Goal: Find contact information: Obtain details needed to contact an individual or organization

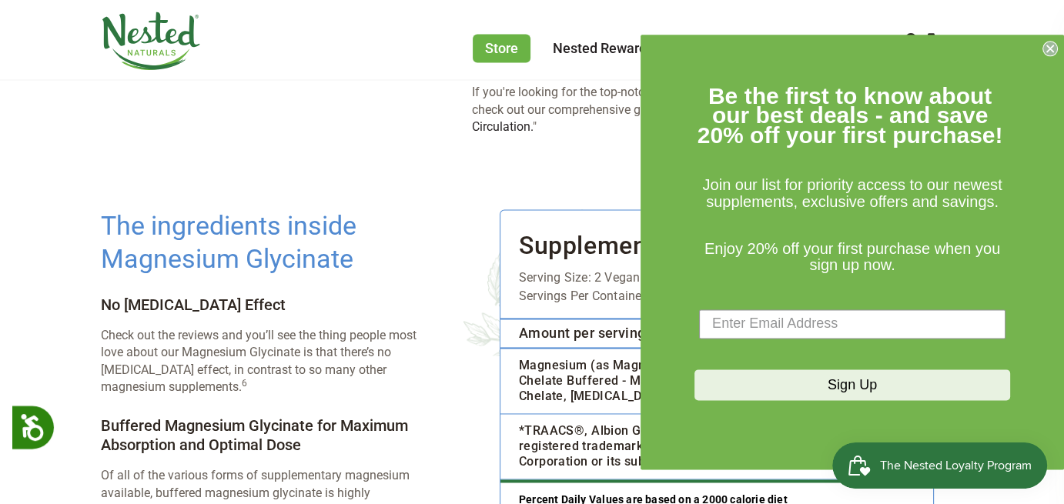
scroll to position [2233, 0]
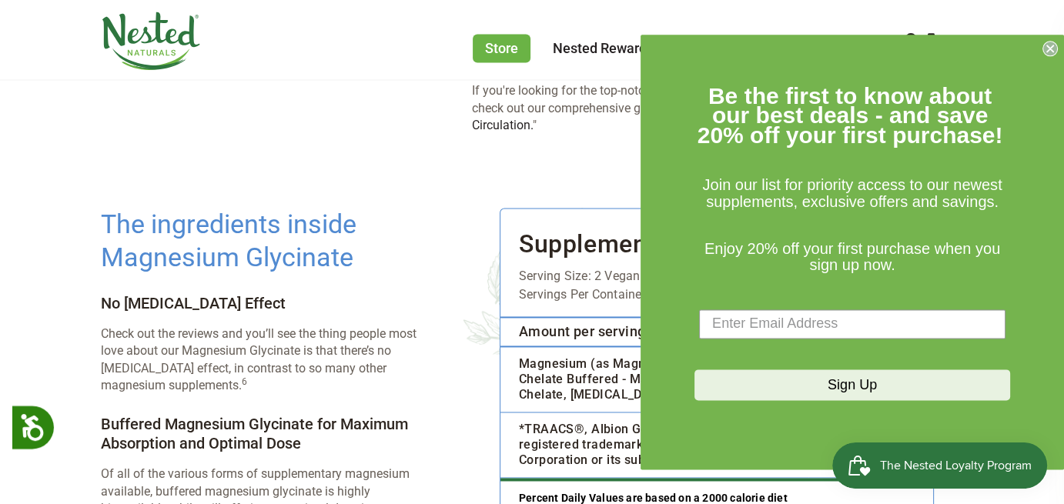
click at [1049, 47] on icon "Close dialog" at bounding box center [1050, 48] width 6 height 6
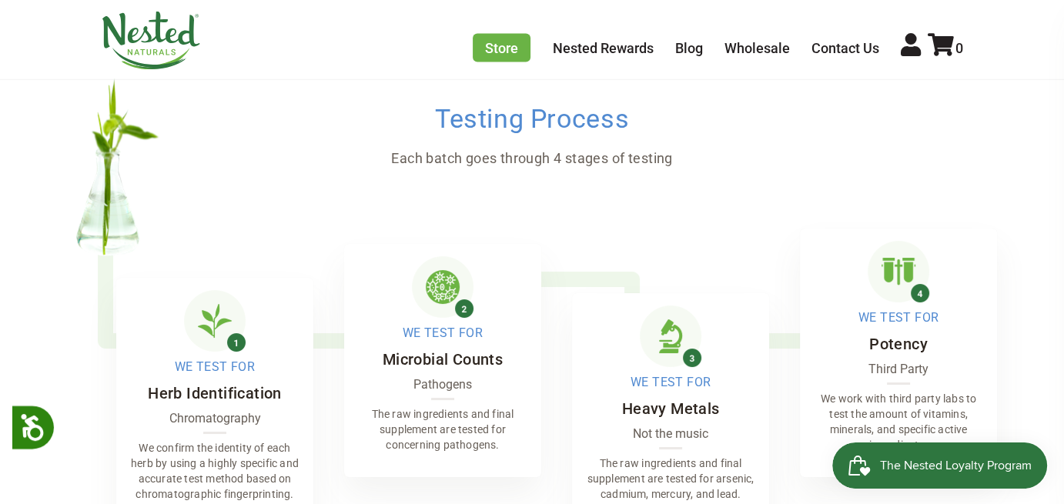
scroll to position [3157, 0]
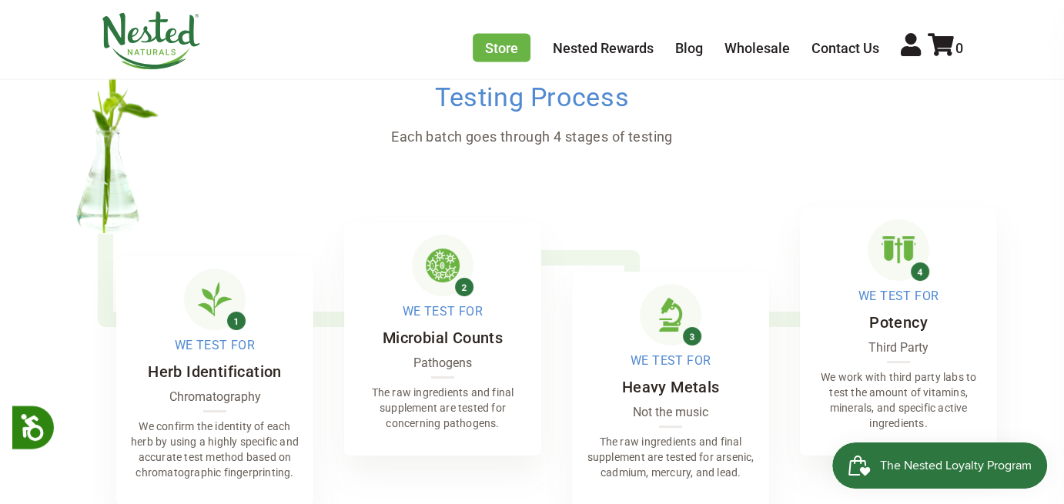
click at [668, 352] on span "We Test For" at bounding box center [671, 361] width 80 height 18
click at [691, 284] on img at bounding box center [671, 315] width 62 height 62
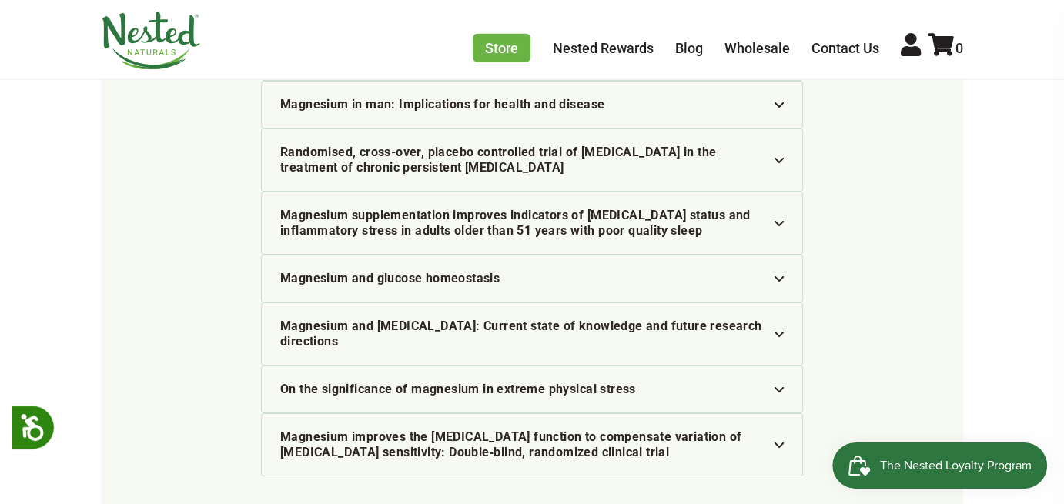
scroll to position [4466, 0]
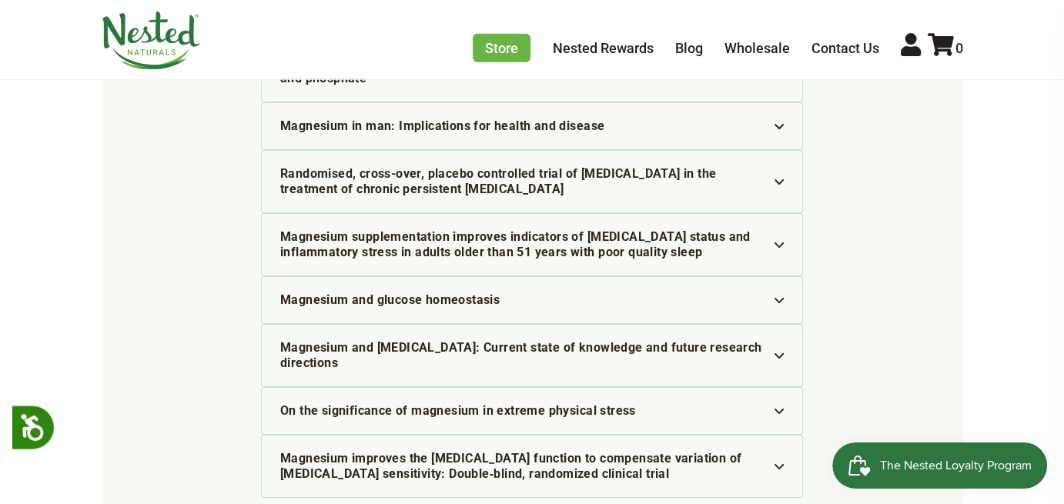
click at [780, 340] on div "Magnesium and [MEDICAL_DATA]: Current state of knowledge and future research di…" at bounding box center [532, 355] width 504 height 31
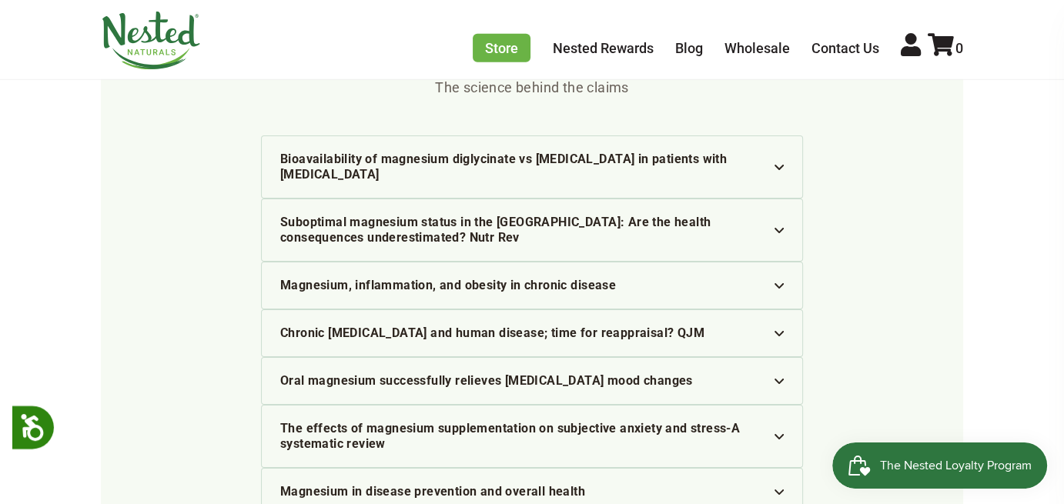
scroll to position [3773, 0]
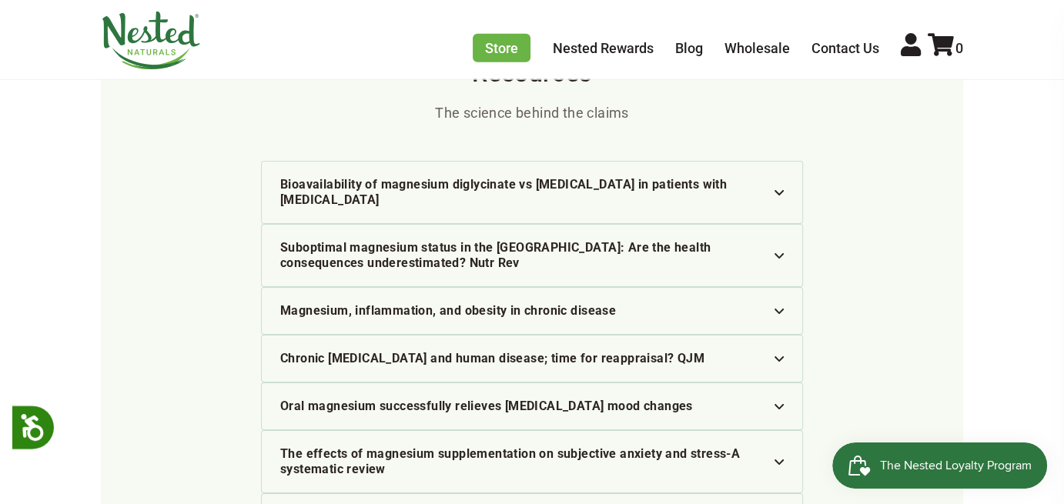
click at [779, 309] on img at bounding box center [779, 311] width 9 height 5
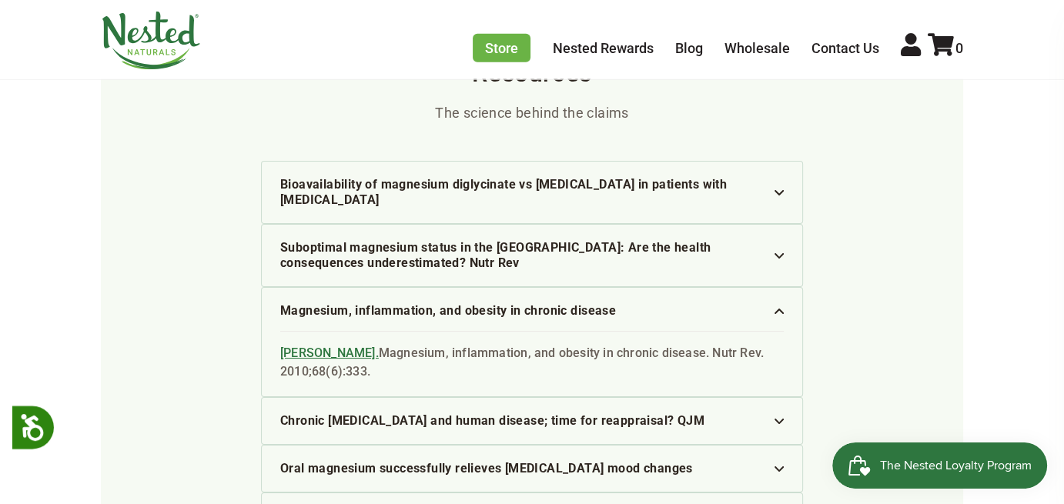
scroll to position [3696, 0]
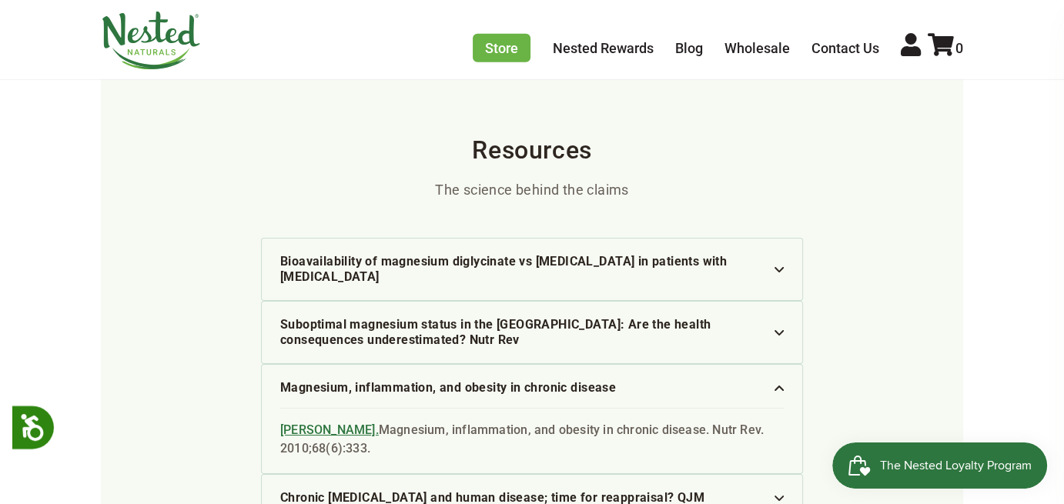
click at [779, 254] on div "Bioavailability of magnesium diglycinate vs [MEDICAL_DATA] in patients with [ME…" at bounding box center [532, 269] width 504 height 31
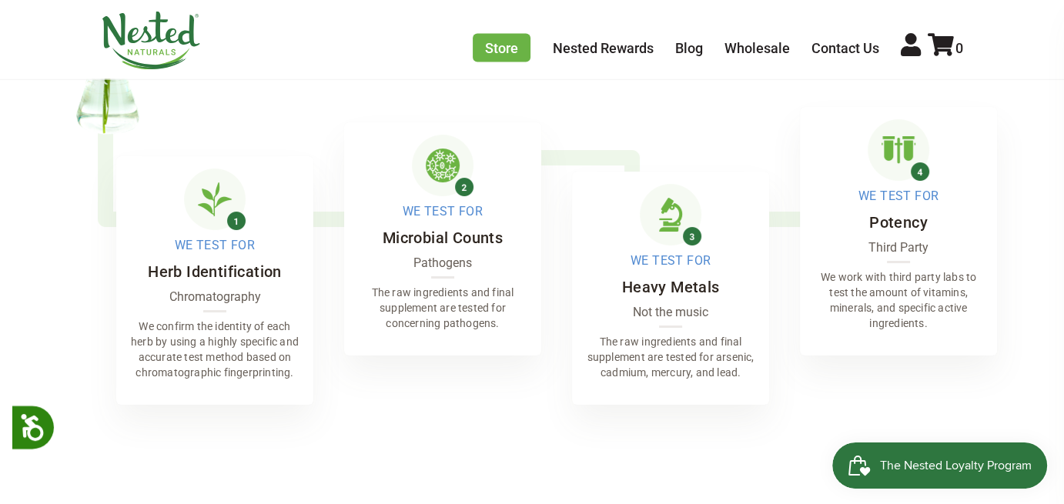
scroll to position [3234, 0]
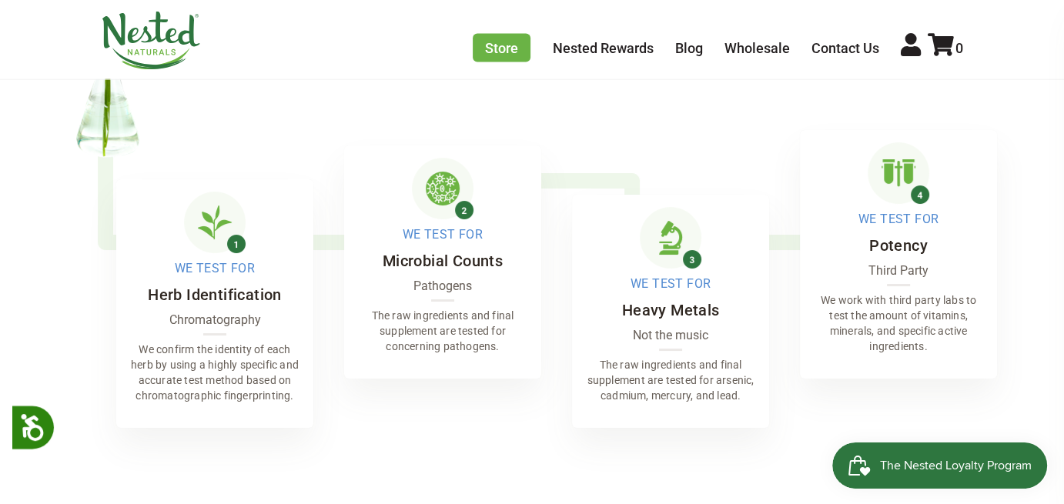
click at [685, 300] on h5 "Heavy Metals" at bounding box center [671, 311] width 98 height 22
click at [852, 47] on link "Contact Us" at bounding box center [846, 48] width 68 height 16
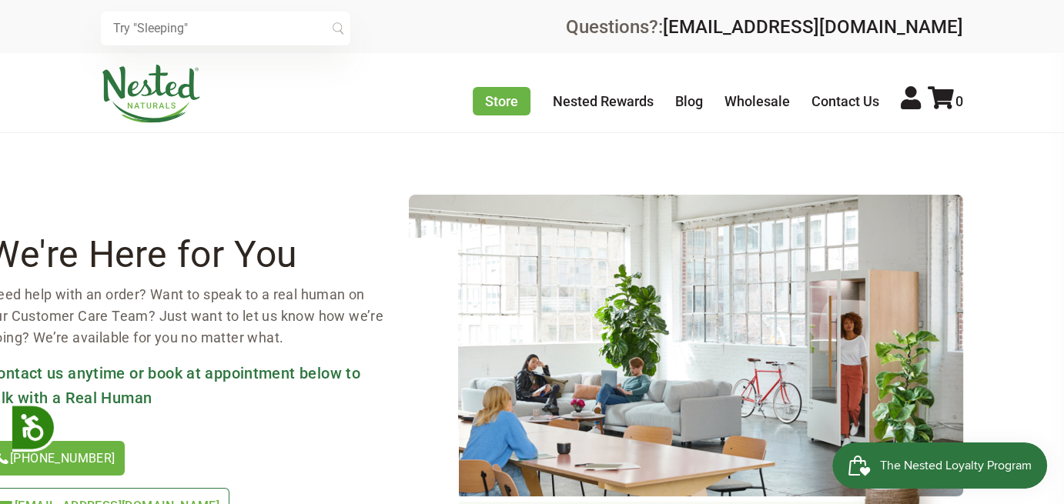
click at [219, 499] on span "[EMAIL_ADDRESS][DOMAIN_NAME]" at bounding box center [117, 506] width 205 height 15
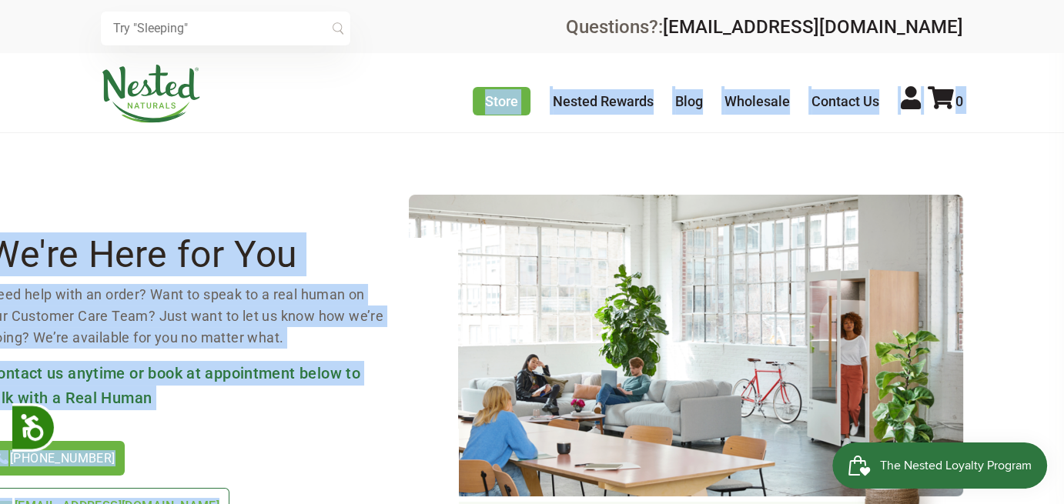
drag, startPoint x: 400, startPoint y: 129, endPoint x: 538, endPoint y: 141, distance: 138.4
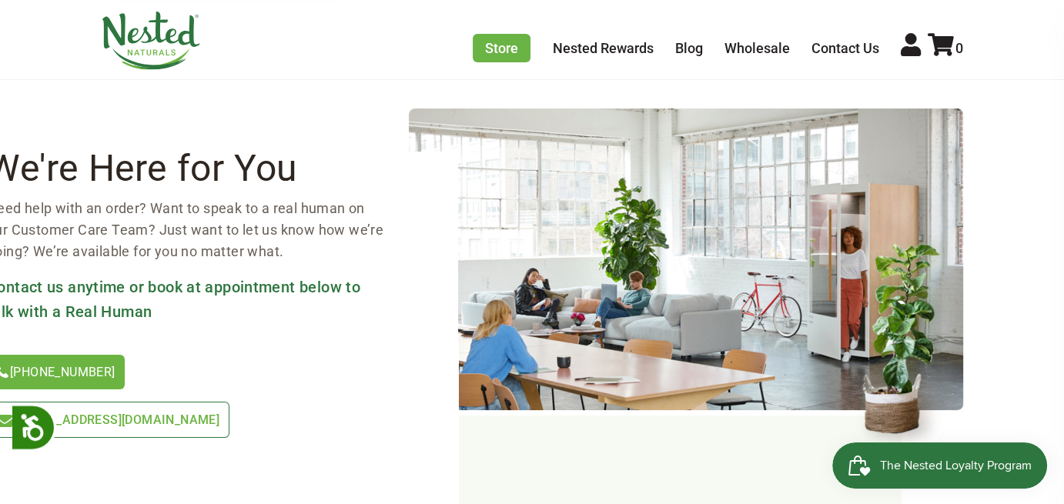
scroll to position [43, 0]
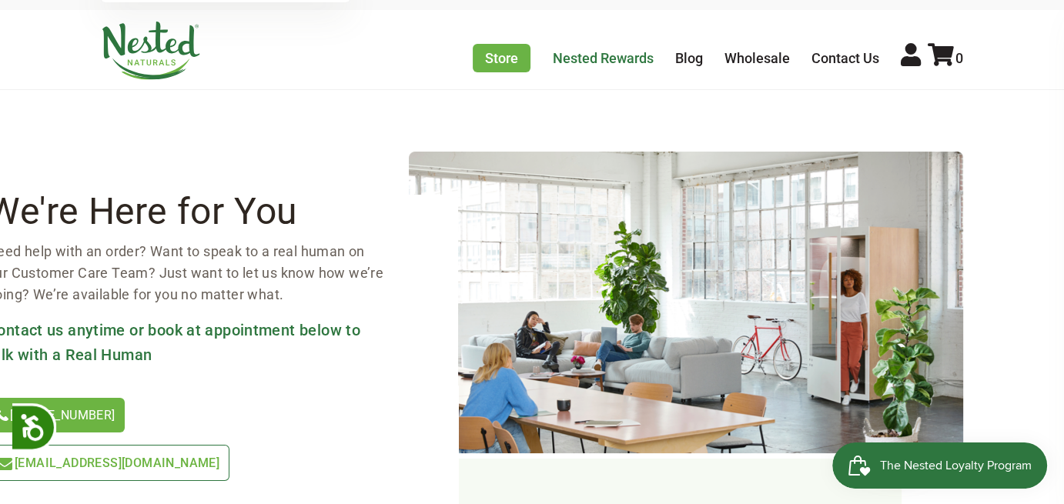
click at [630, 59] on link "Nested Rewards" at bounding box center [603, 58] width 101 height 16
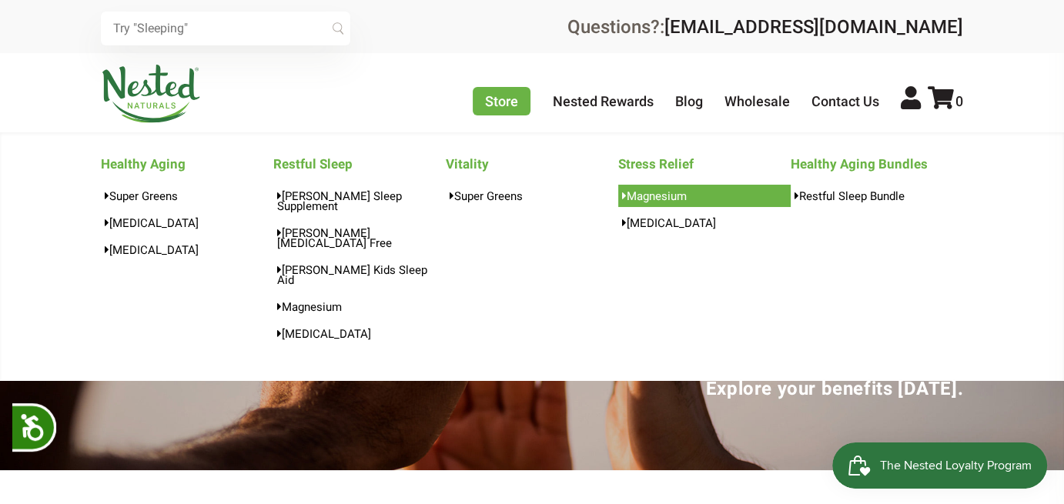
click at [682, 199] on link "Magnesium" at bounding box center [704, 196] width 172 height 22
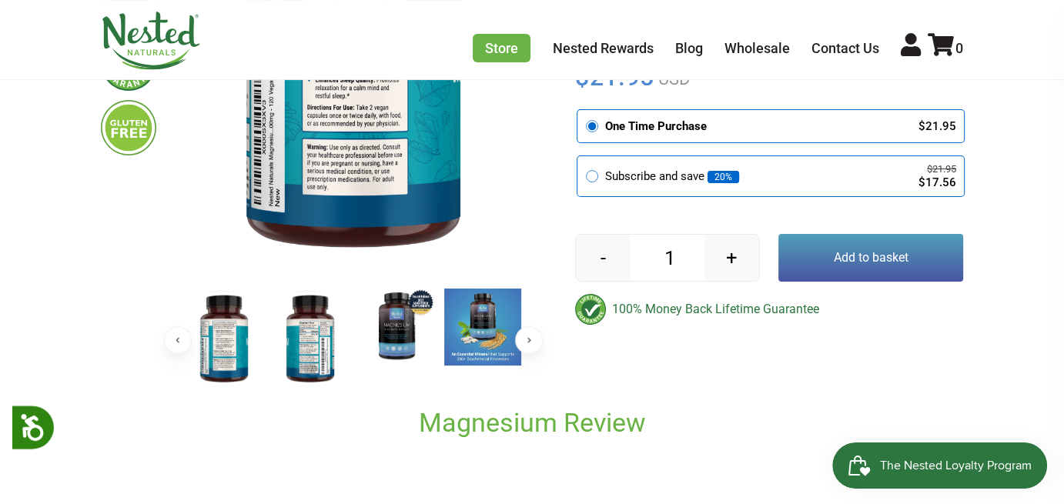
scroll to position [385, 0]
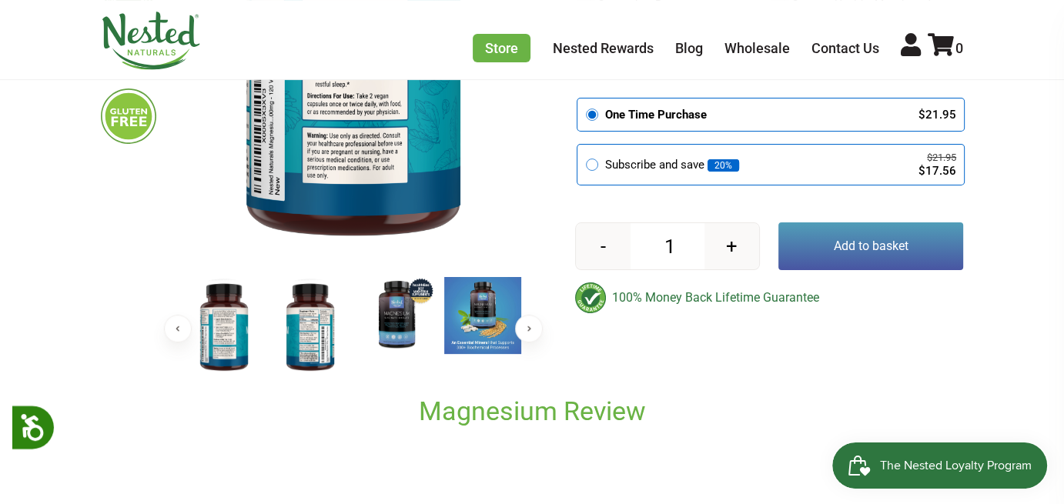
click at [312, 337] on img at bounding box center [310, 327] width 77 height 100
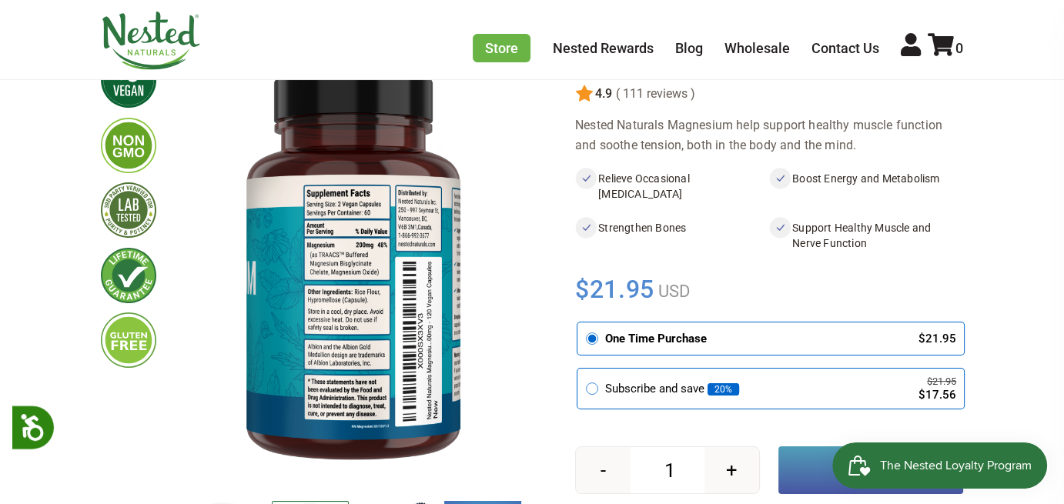
scroll to position [154, 0]
